Goal: Find specific fact

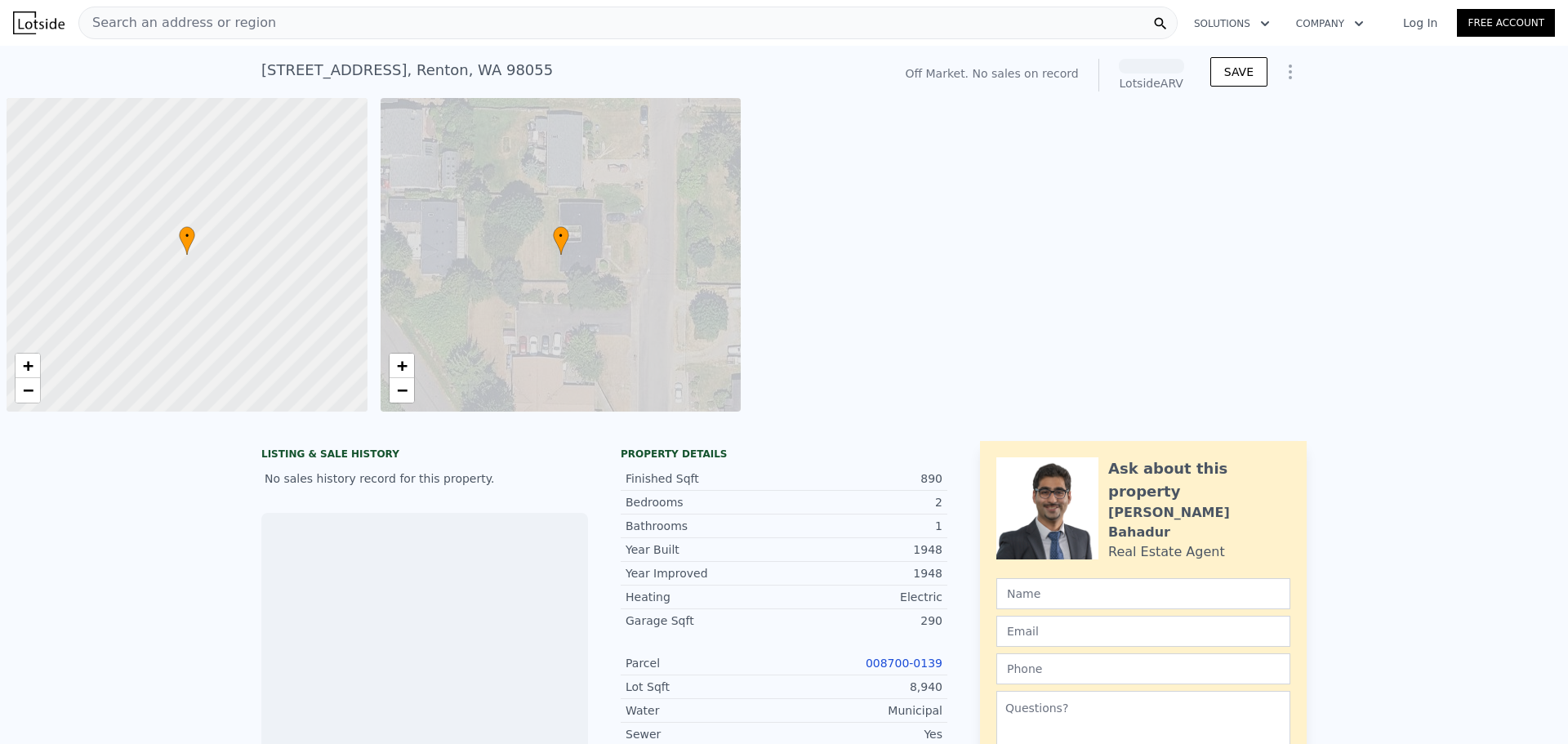
scroll to position [0, 7]
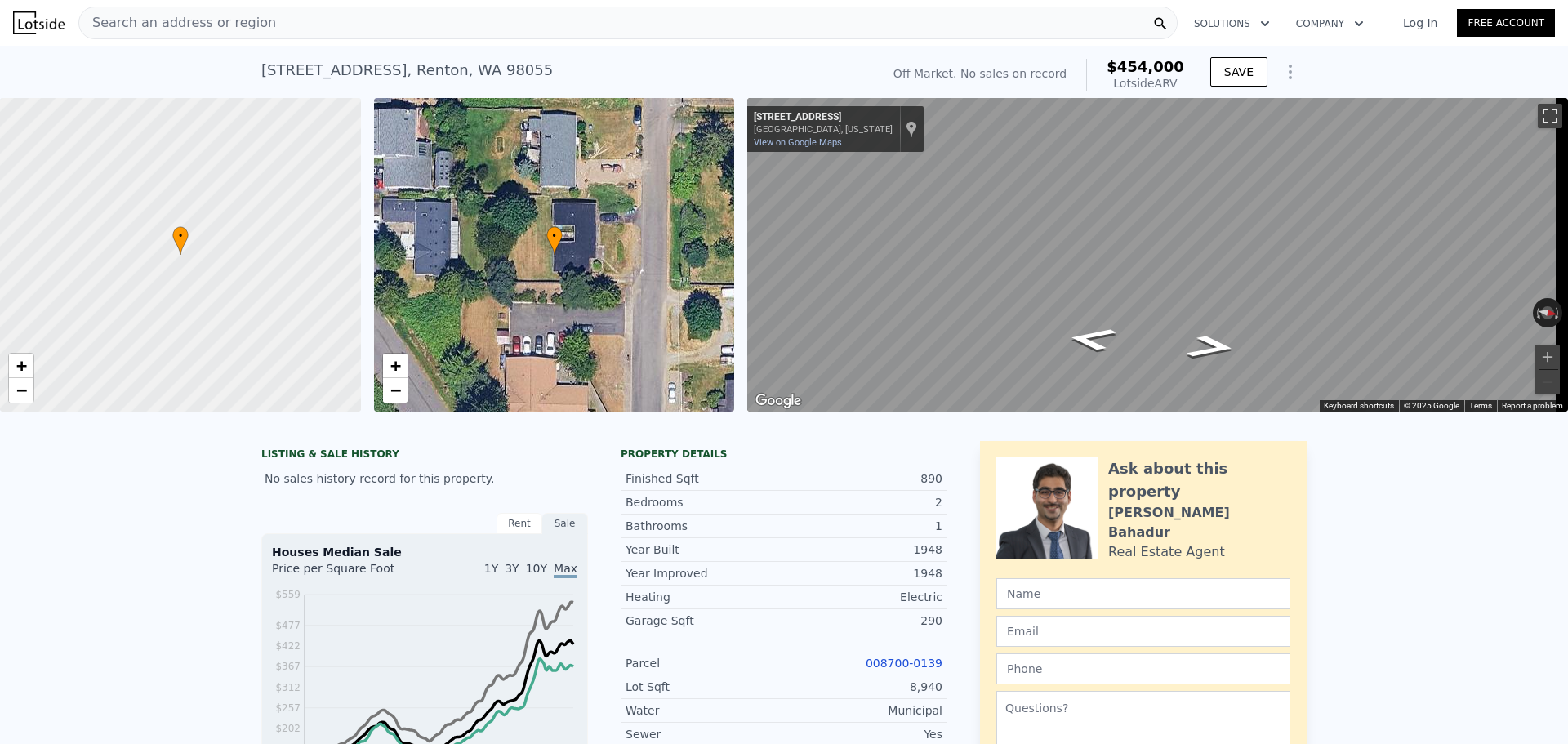
click at [1538, 127] on button "Toggle fullscreen view" at bounding box center [1550, 115] width 24 height 24
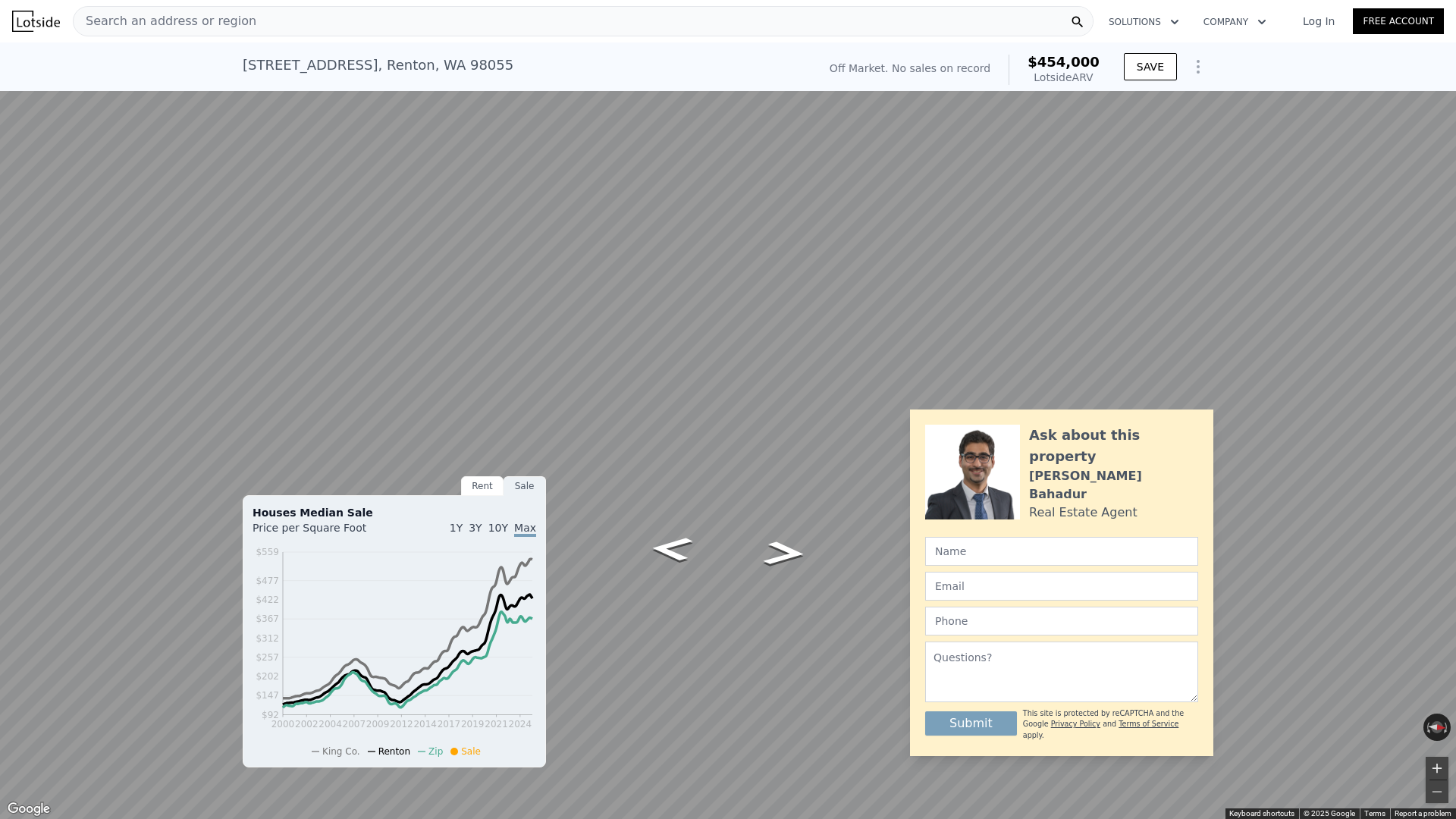
click at [1430, 690] on button "Zoom in" at bounding box center [1437, 768] width 22 height 22
click at [1438, 15] on button "Toggle fullscreen view" at bounding box center [1439, 16] width 22 height 22
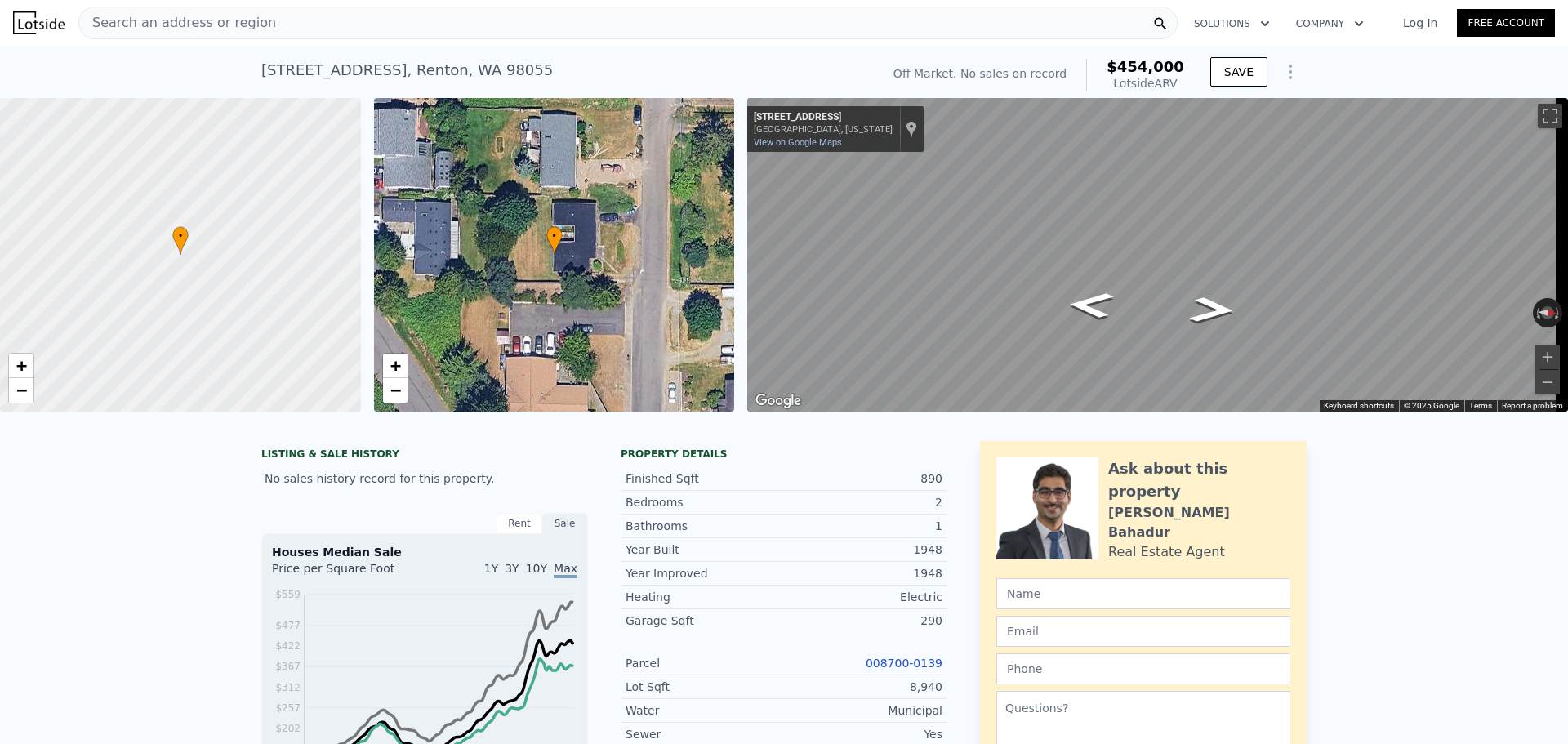
click at [908, 670] on link "008700-0139" at bounding box center [904, 663] width 77 height 13
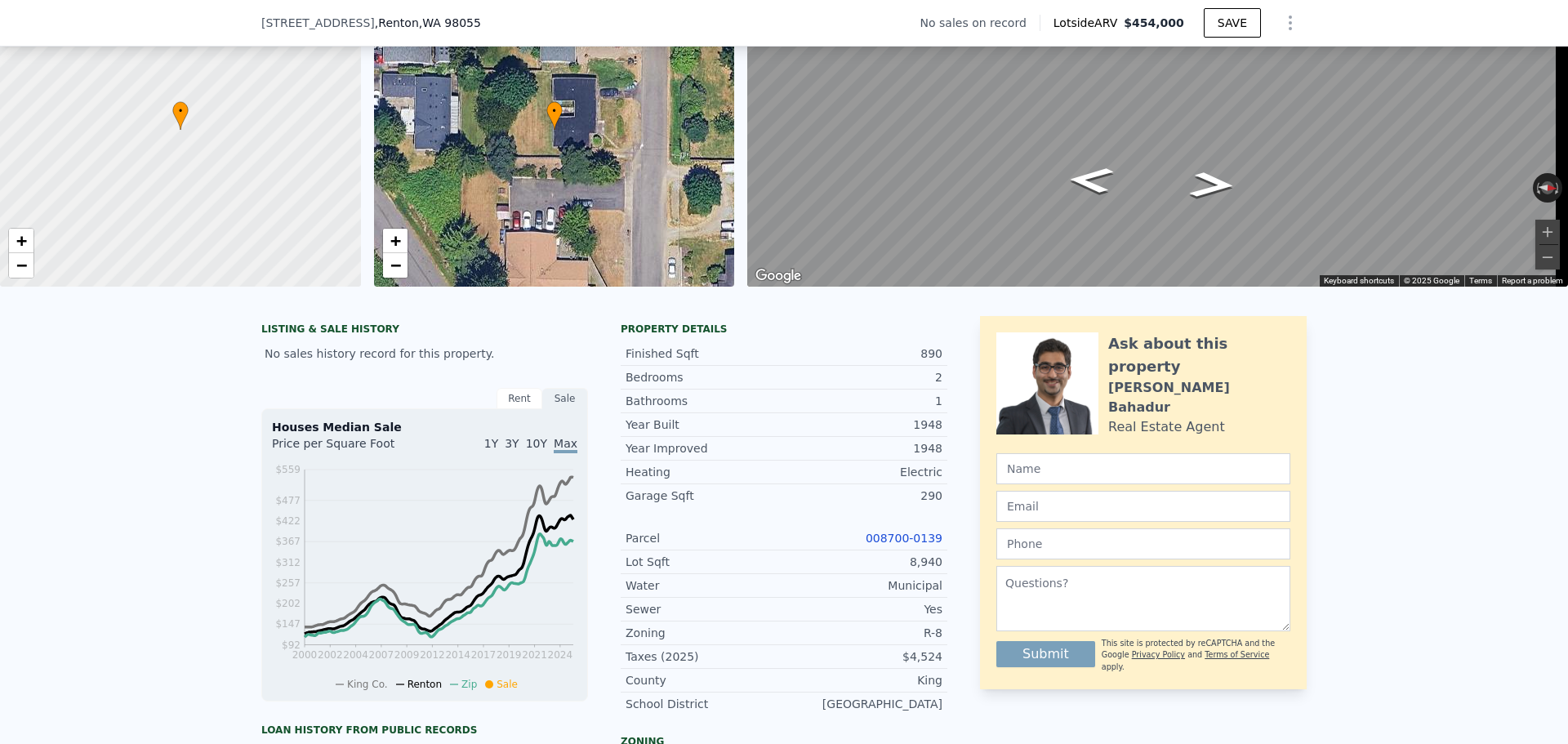
scroll to position [95, 0]
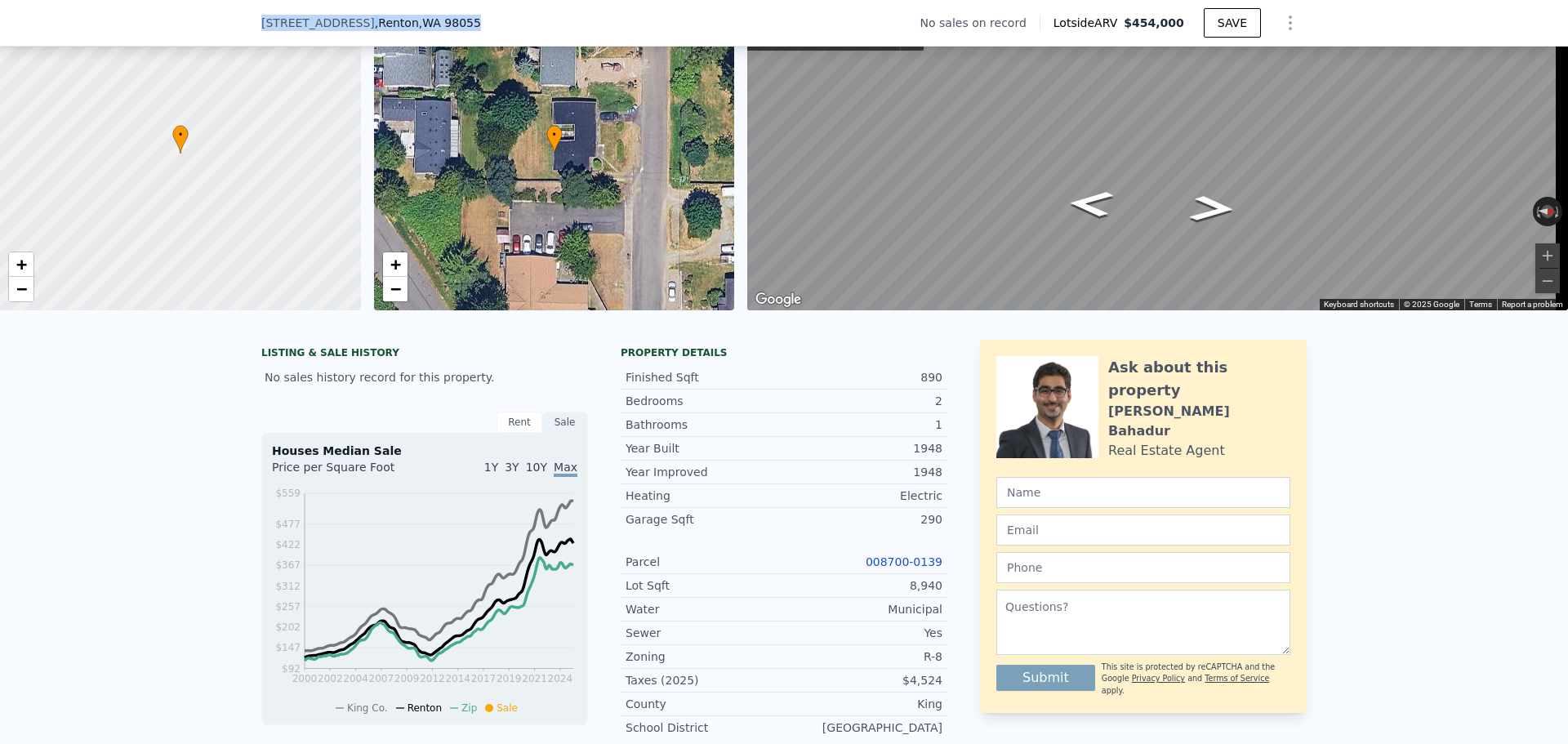
drag, startPoint x: 466, startPoint y: 18, endPoint x: 254, endPoint y: 24, distance: 212.1
click at [254, 24] on div "[STREET_ADDRESS] No sales on record Lotside ARV $454,000 SAVE" at bounding box center [784, 23] width 1568 height 47
copy div "[STREET_ADDRESS]"
click at [649, 25] on div "[STREET_ADDRESS] No sales on record Lotside ARV $454,000 SAVE" at bounding box center [784, 23] width 1045 height 46
